Goal: Task Accomplishment & Management: Manage account settings

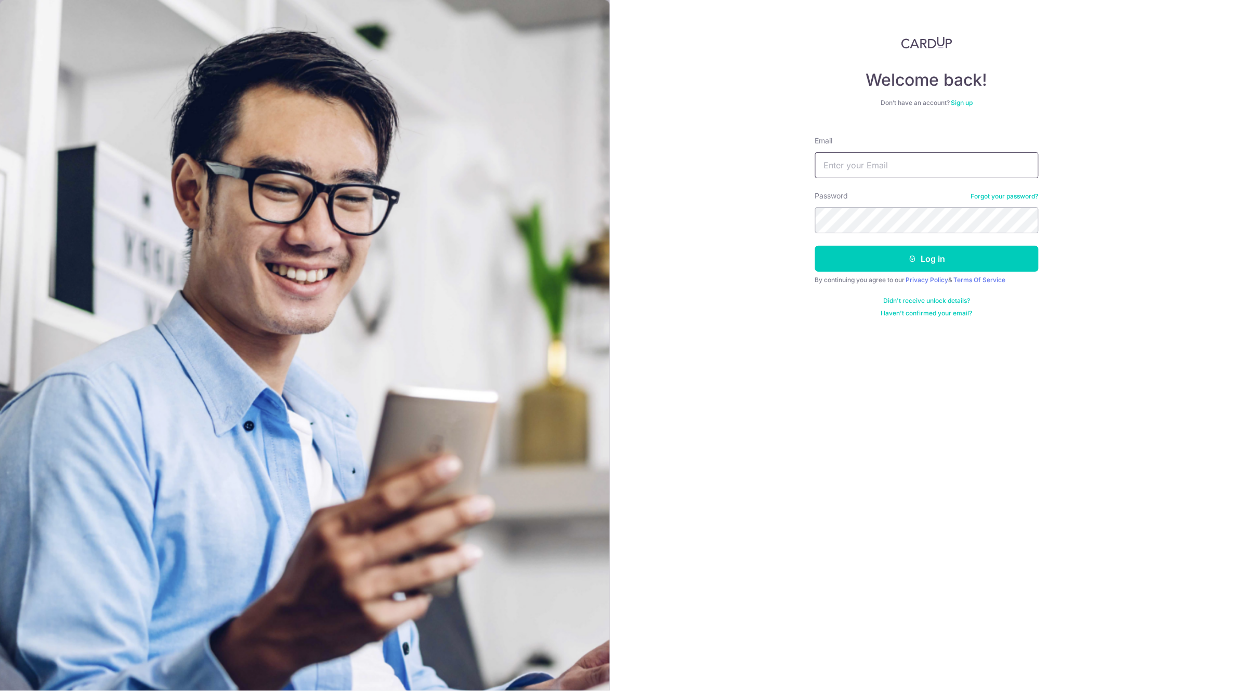
click at [864, 162] on input "Email" at bounding box center [926, 165] width 223 height 26
type input "gardendentacc@gmail.com"
click at [940, 255] on button "Log in" at bounding box center [926, 259] width 223 height 26
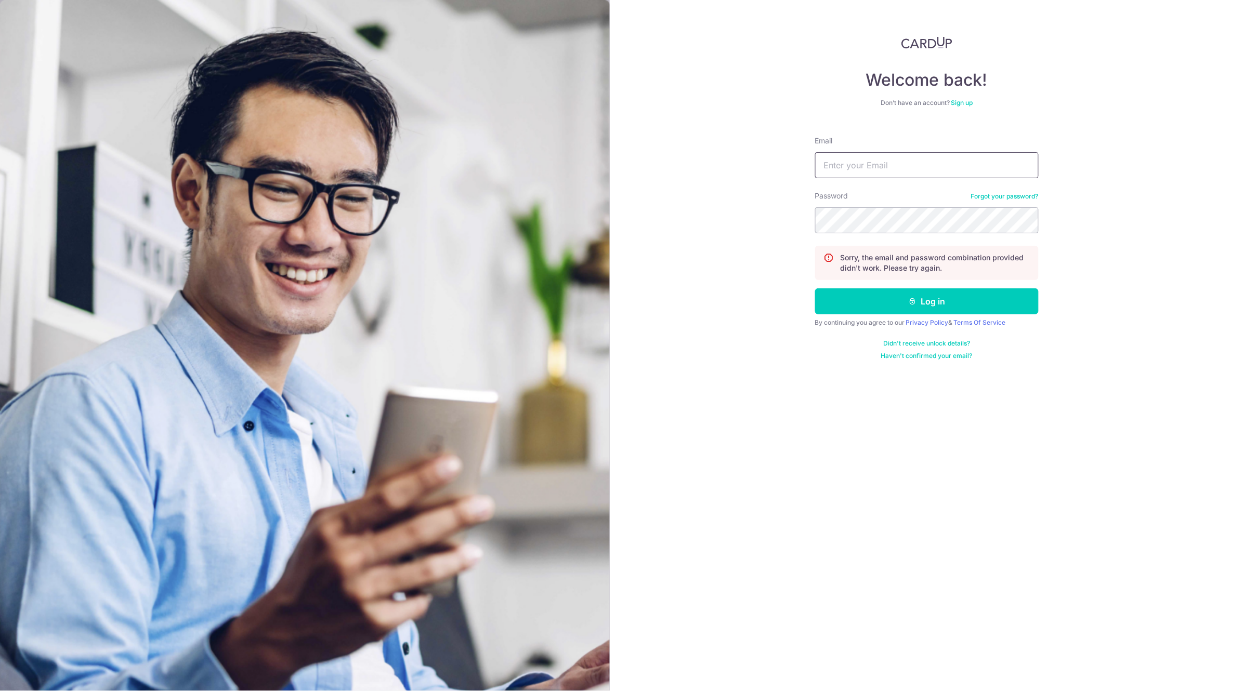
click at [937, 167] on input "Email" at bounding box center [926, 165] width 223 height 26
type input "gardendentacc@gmail.com"
click at [815, 288] on button "Log in" at bounding box center [926, 301] width 223 height 26
